Goal: Task Accomplishment & Management: Manage account settings

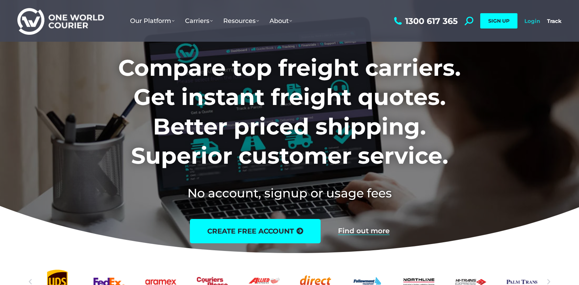
click at [528, 22] on link "Login" at bounding box center [532, 21] width 16 height 7
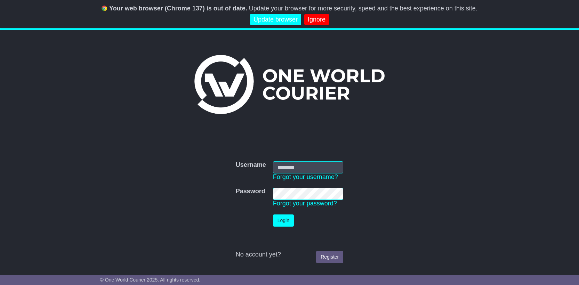
click at [308, 166] on input "Username" at bounding box center [308, 167] width 71 height 12
type input "**********"
